Goal: Transaction & Acquisition: Purchase product/service

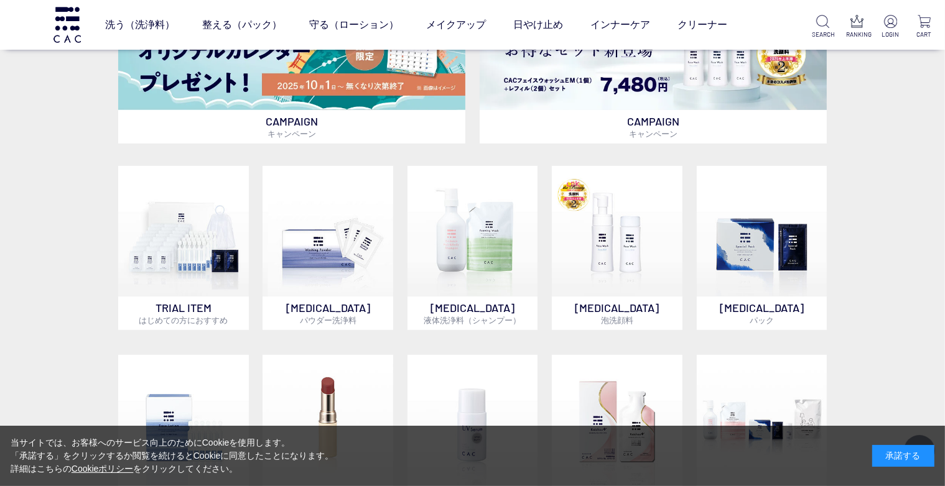
scroll to position [622, 0]
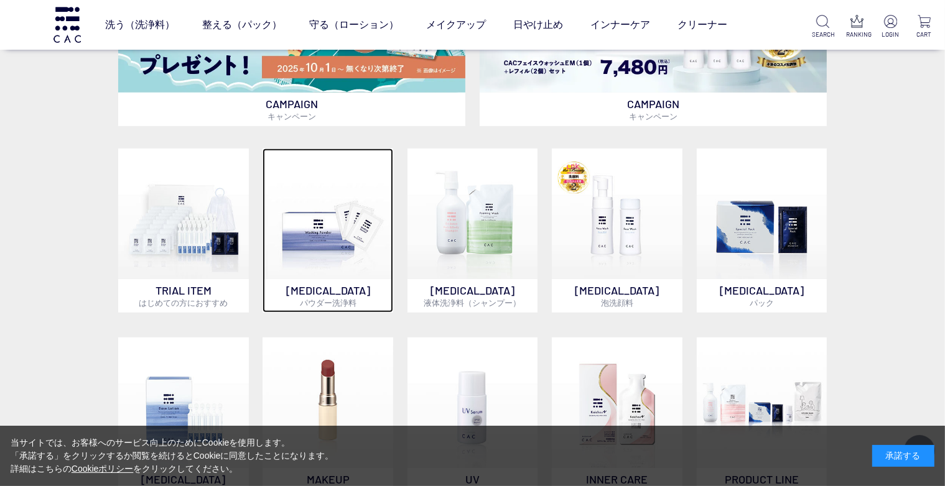
click at [333, 213] on img at bounding box center [327, 214] width 131 height 131
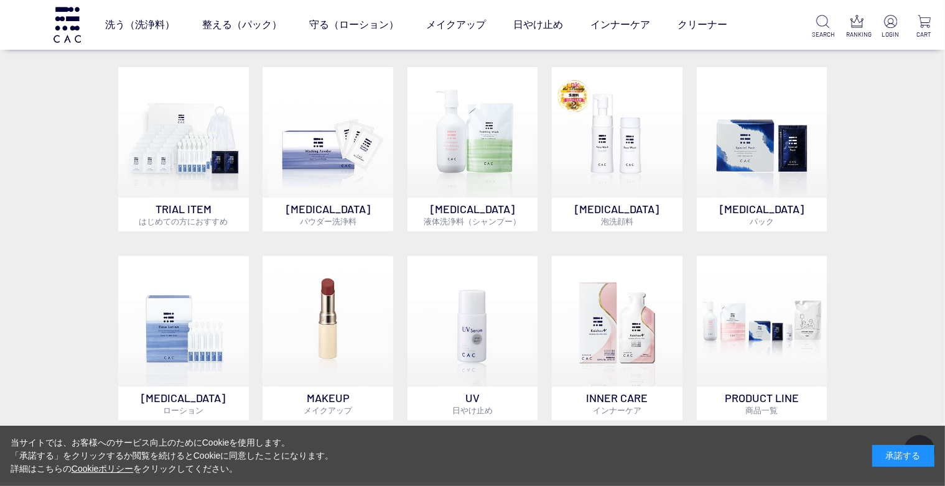
scroll to position [746, 0]
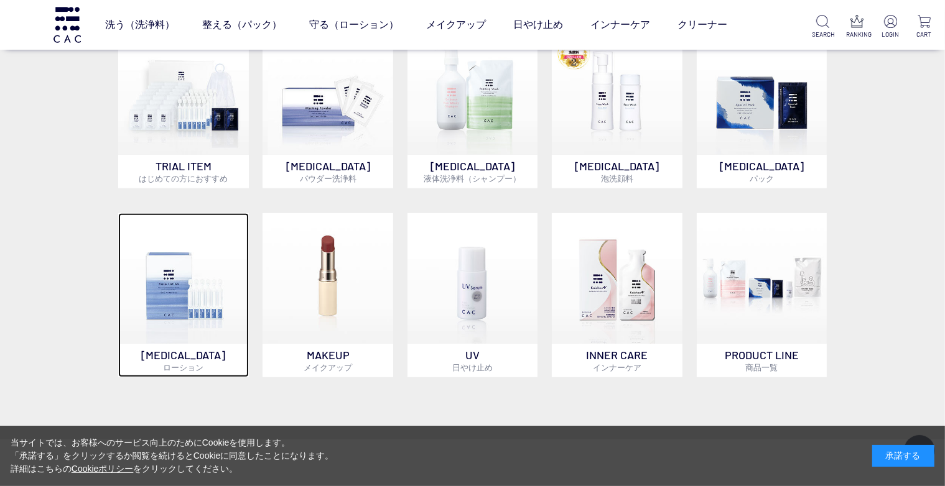
click at [190, 290] on img at bounding box center [183, 278] width 131 height 131
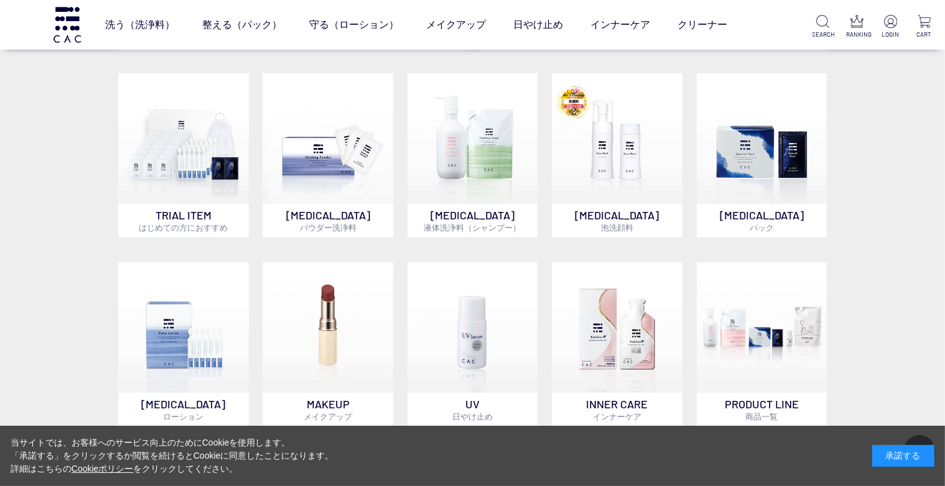
scroll to position [684, 0]
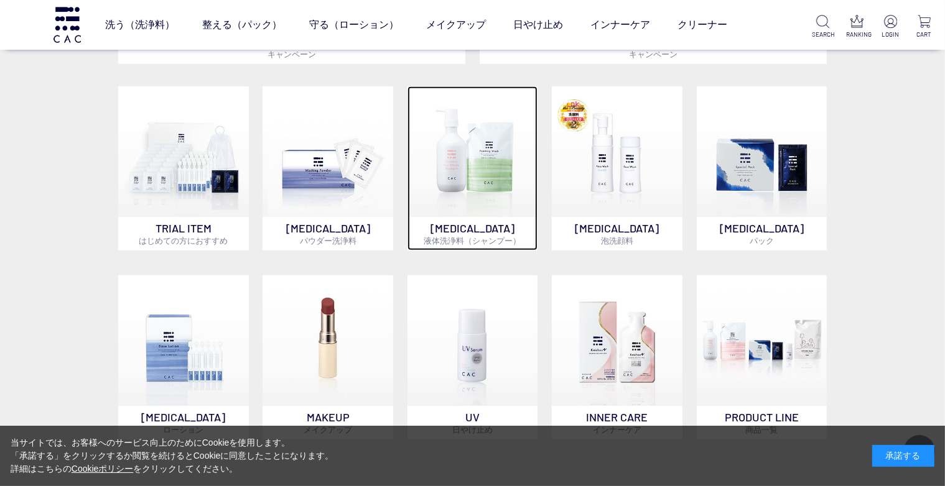
click at [473, 162] on img at bounding box center [472, 151] width 131 height 131
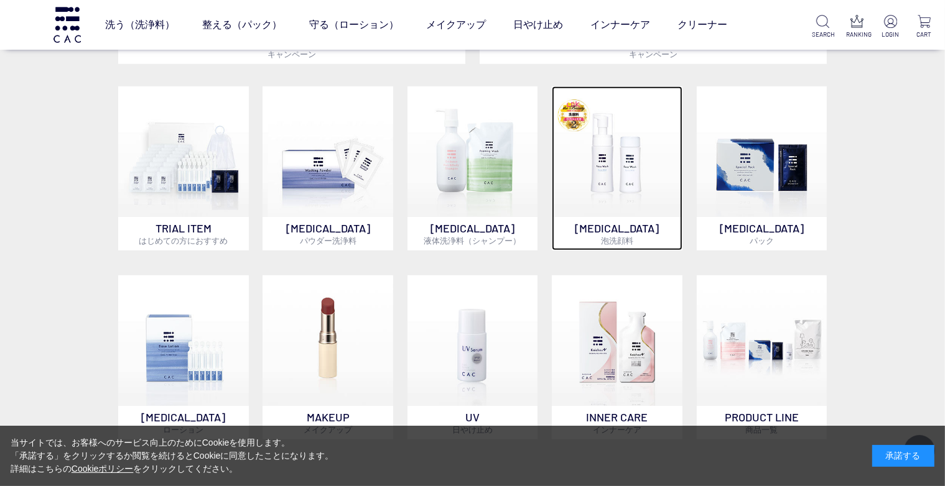
click at [624, 177] on img at bounding box center [617, 151] width 131 height 131
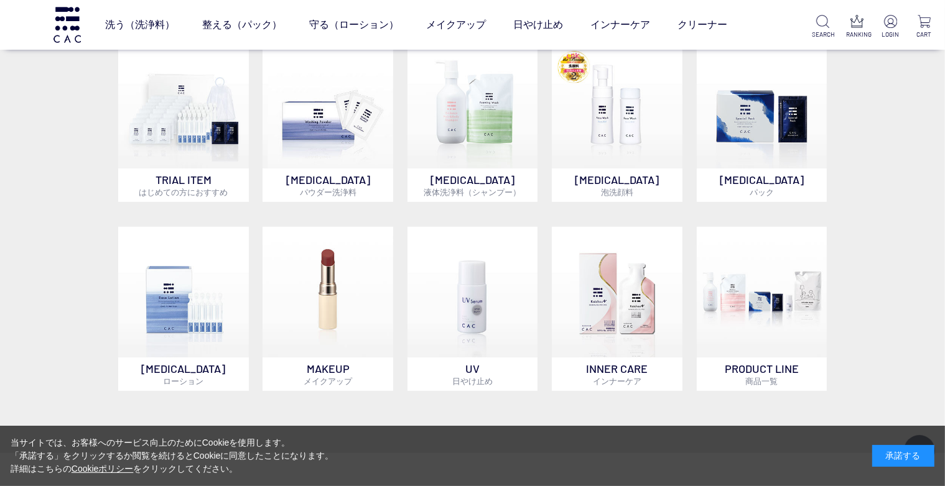
scroll to position [746, 0]
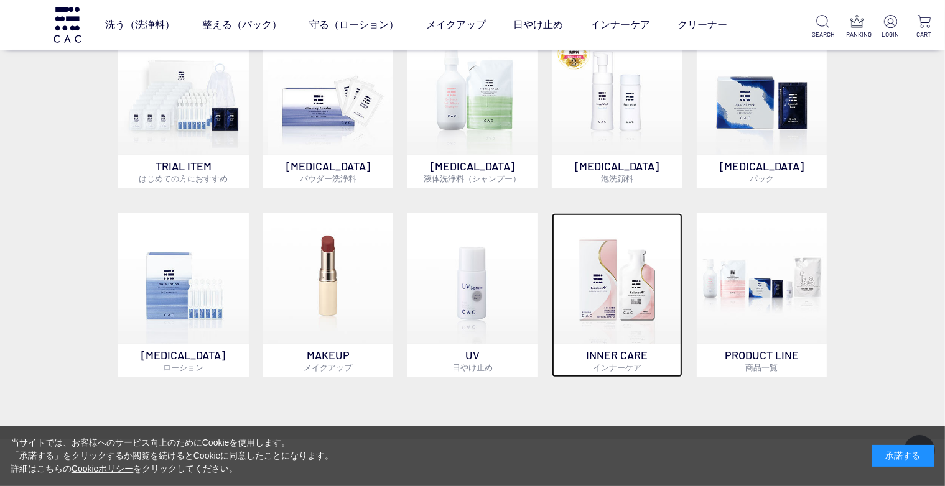
click at [609, 290] on img at bounding box center [617, 278] width 131 height 131
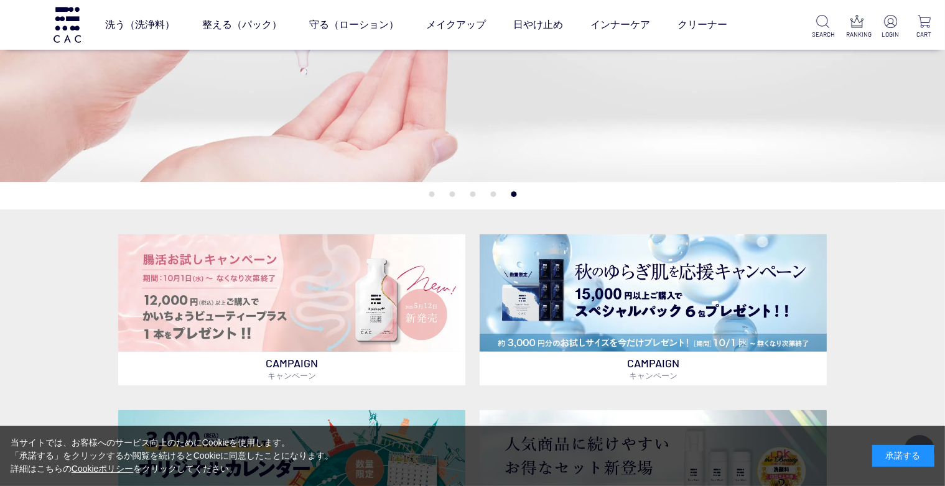
scroll to position [0, 0]
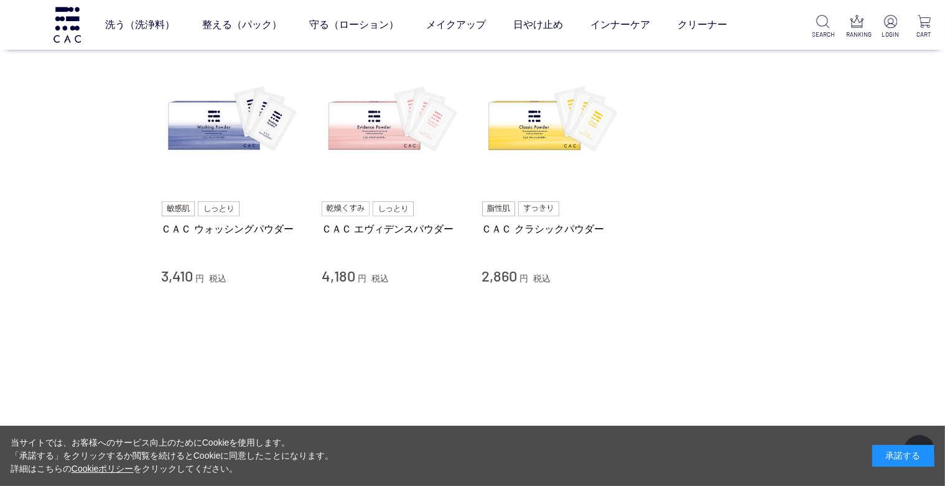
scroll to position [124, 0]
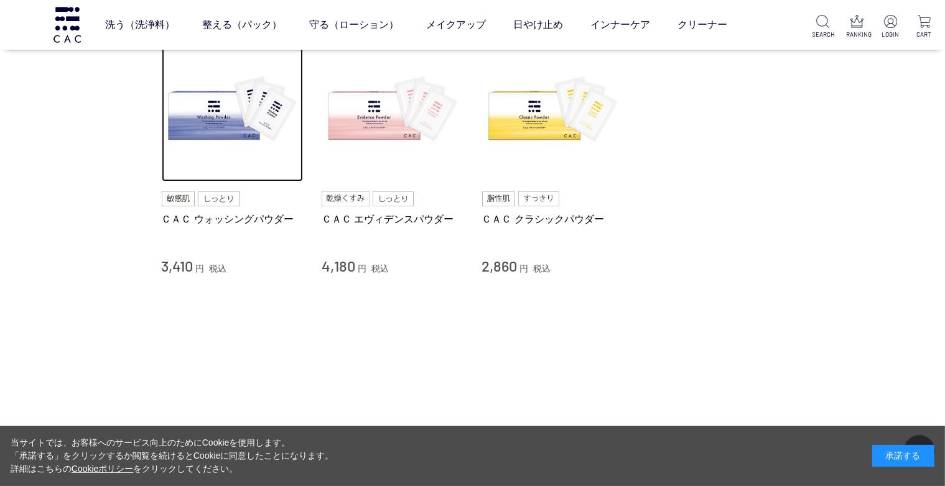
click at [231, 130] on img at bounding box center [233, 111] width 142 height 142
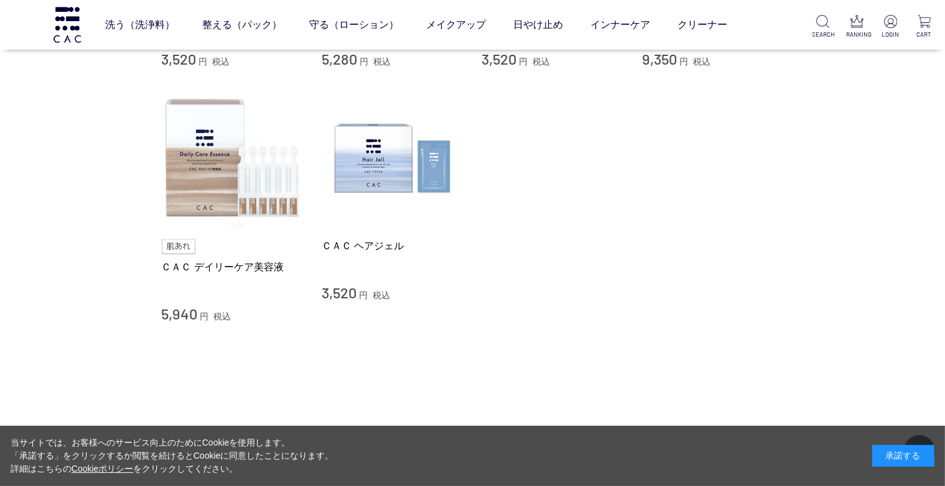
scroll to position [684, 0]
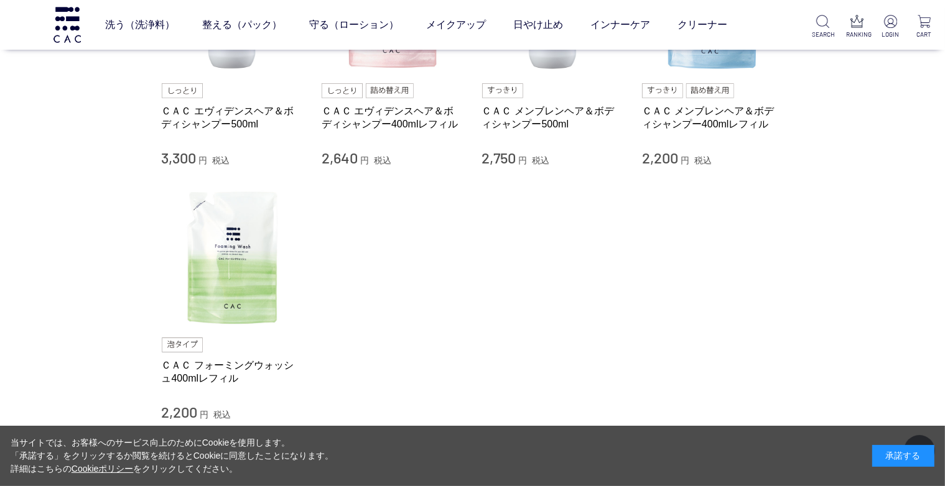
scroll to position [249, 0]
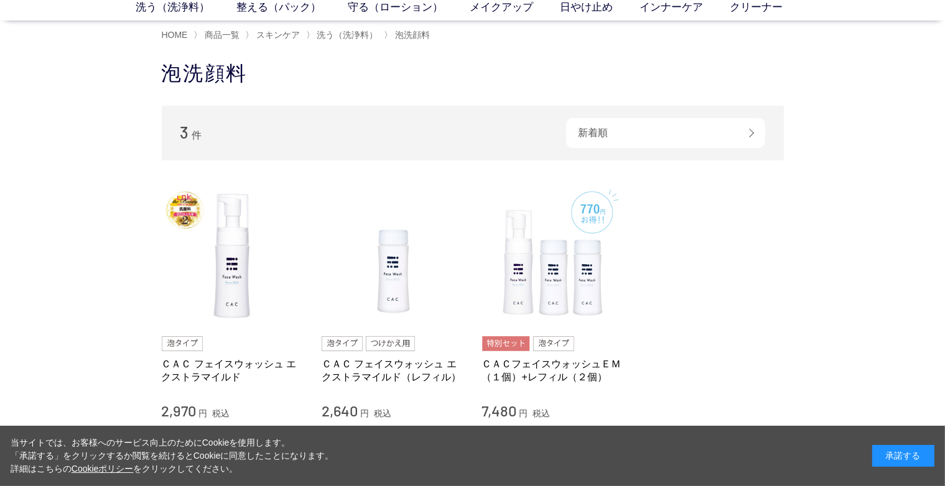
scroll to position [124, 0]
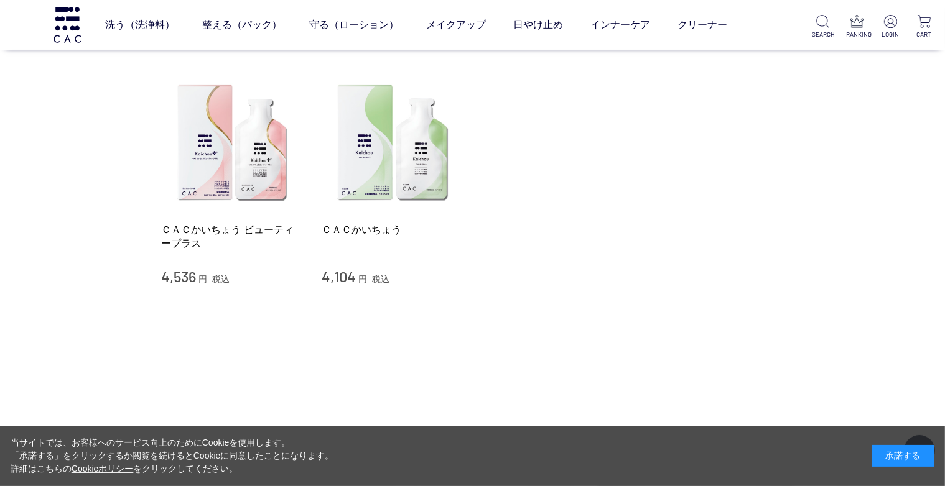
scroll to position [187, 0]
click at [241, 187] on img at bounding box center [233, 143] width 142 height 142
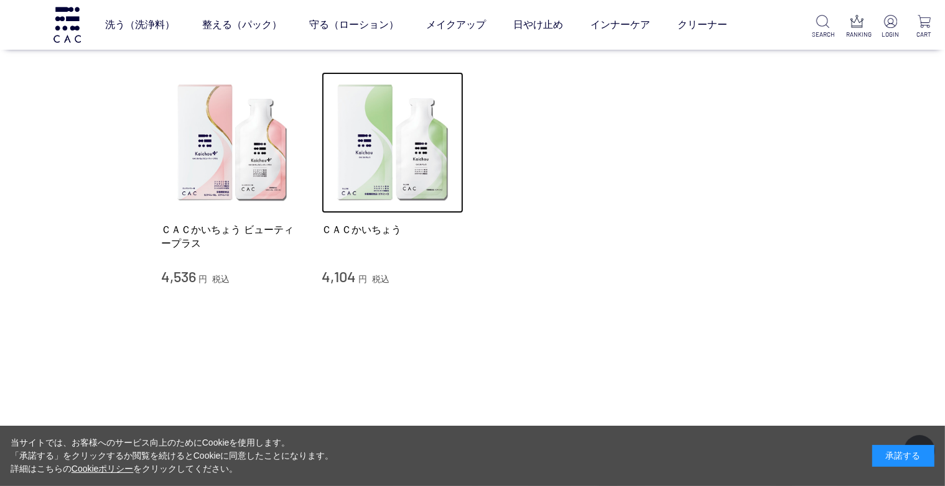
click at [424, 154] on img at bounding box center [392, 143] width 142 height 142
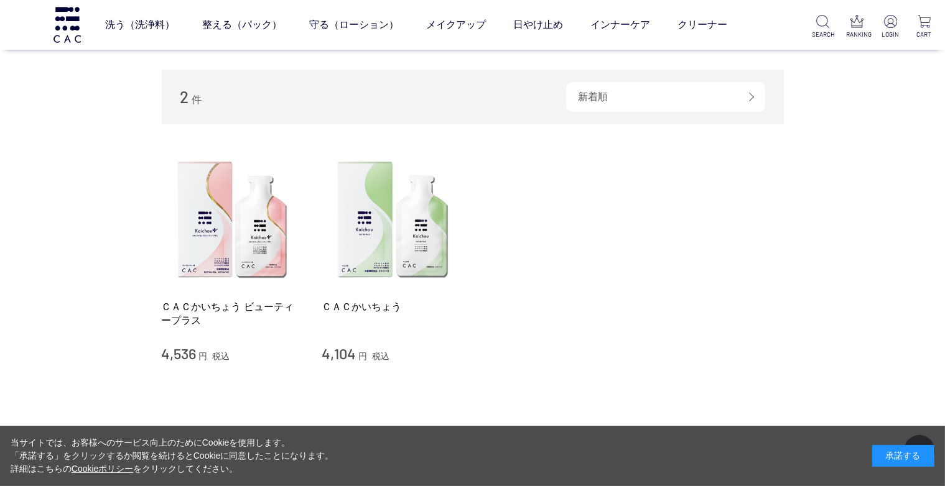
scroll to position [0, 0]
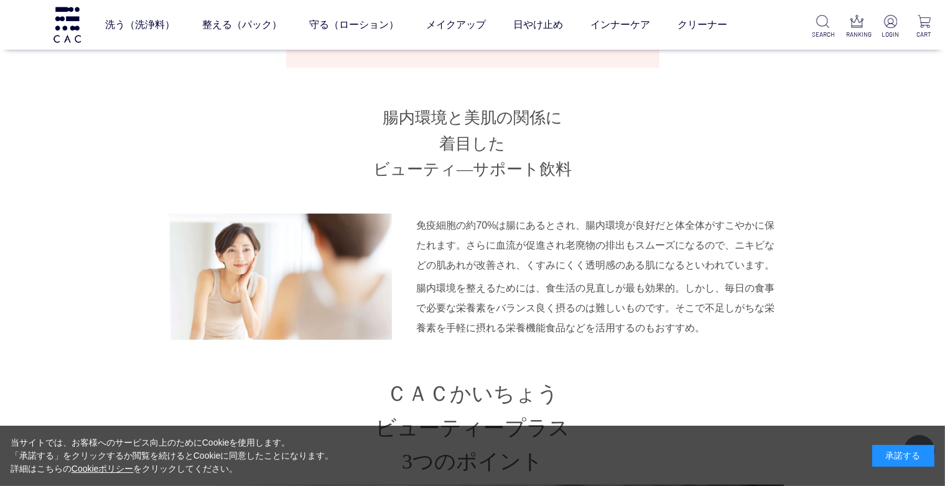
scroll to position [1368, 0]
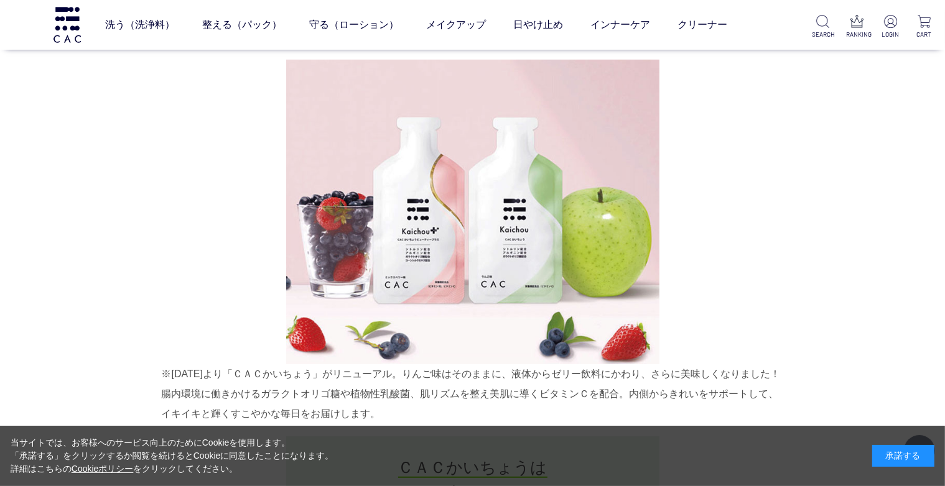
scroll to position [684, 0]
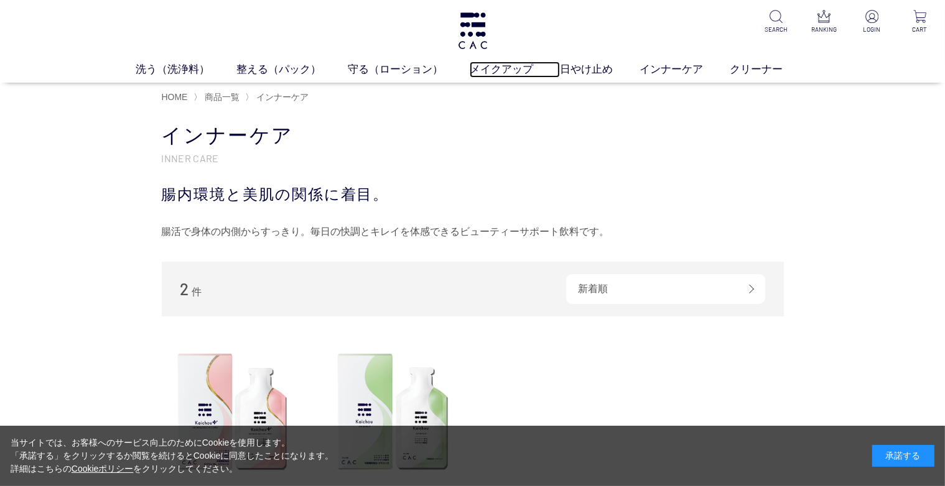
click at [494, 68] on link "メイクアップ" at bounding box center [514, 70] width 90 height 16
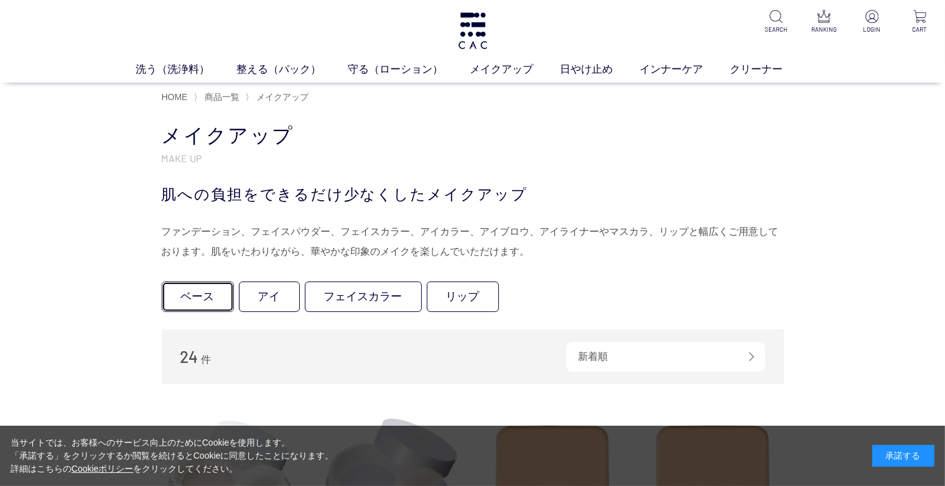
click at [192, 302] on link "ベース" at bounding box center [198, 297] width 72 height 30
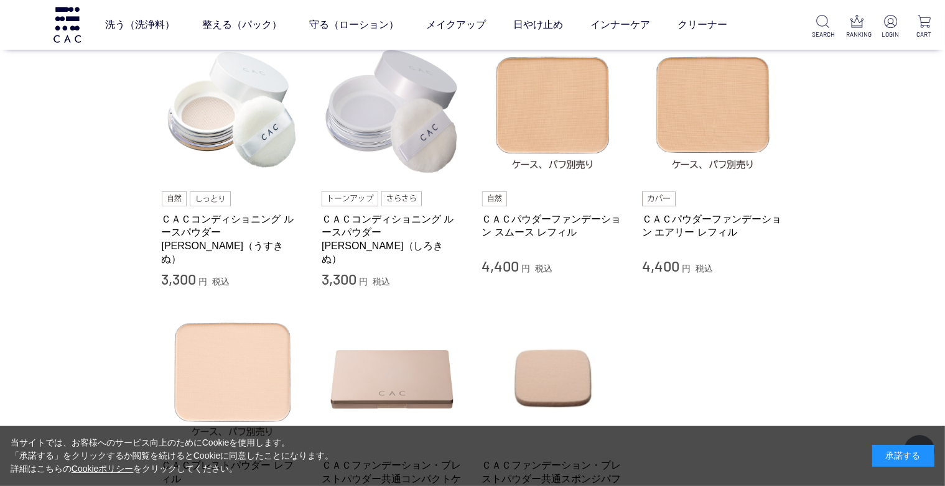
scroll to position [62, 0]
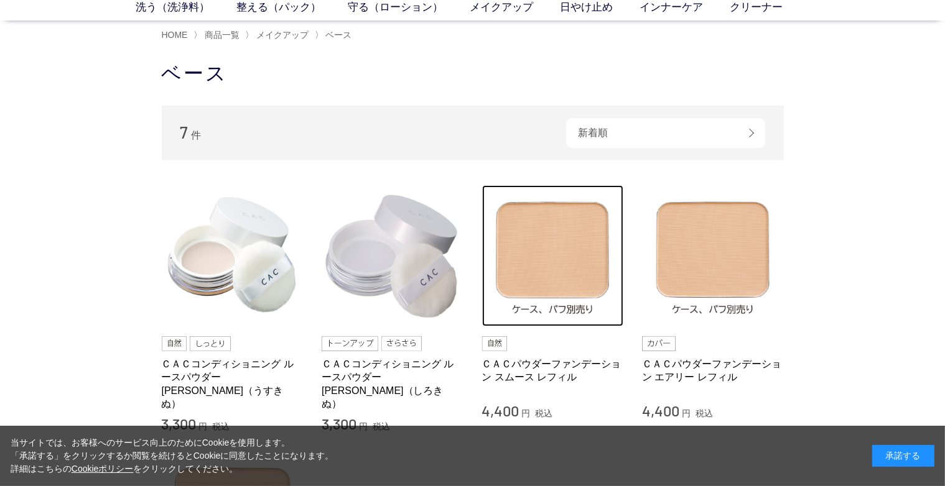
click at [549, 244] on img at bounding box center [553, 256] width 142 height 142
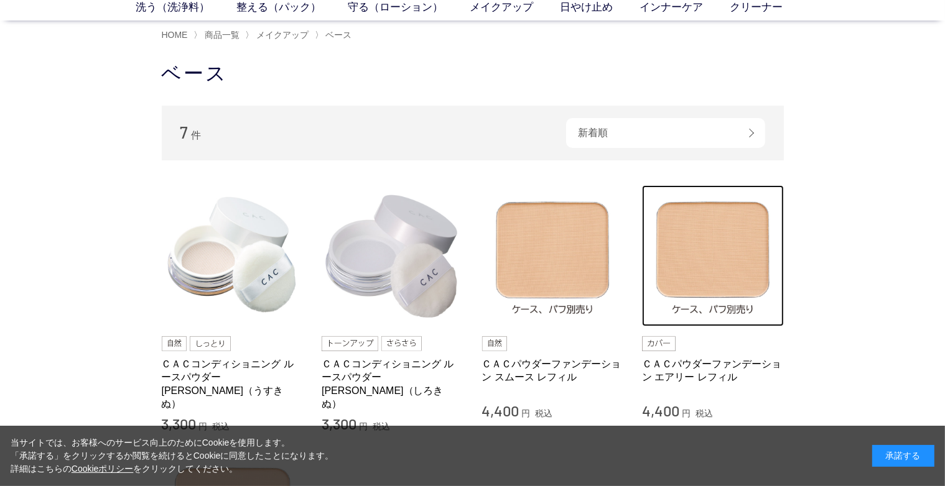
click at [699, 257] on img at bounding box center [713, 256] width 142 height 142
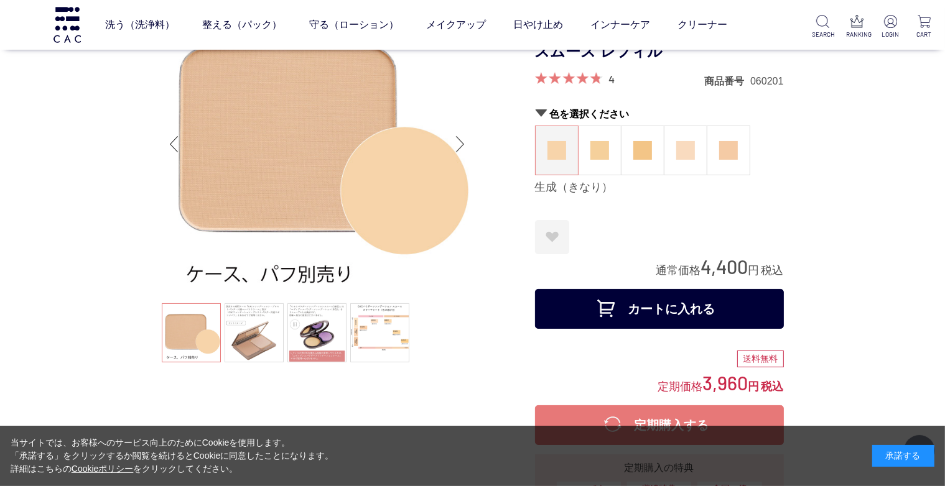
scroll to position [124, 0]
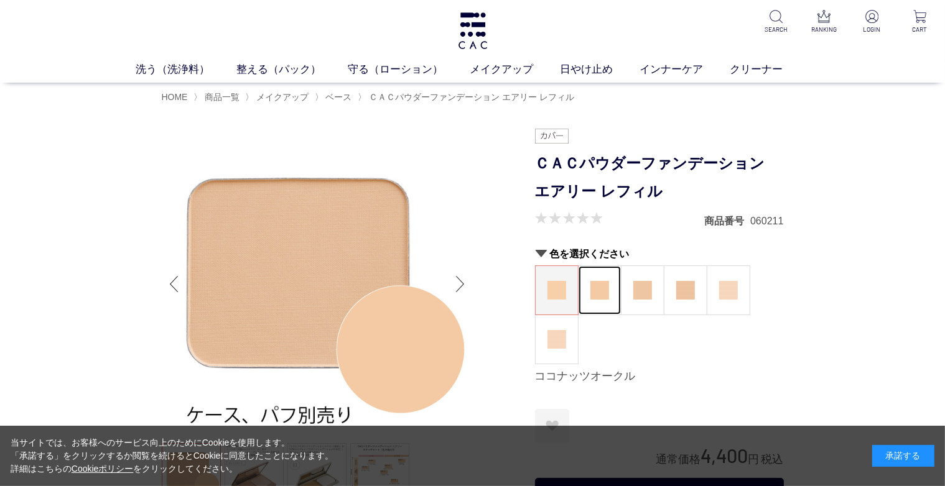
click at [606, 289] on img at bounding box center [599, 290] width 19 height 19
